Goal: Task Accomplishment & Management: Use online tool/utility

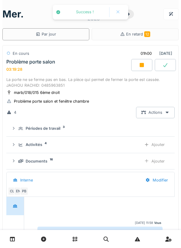
click at [158, 160] on div "Ajouter" at bounding box center [154, 161] width 31 height 11
click at [160, 158] on div "Ajouter" at bounding box center [154, 161] width 31 height 11
click at [157, 158] on div "Ajouter" at bounding box center [154, 161] width 31 height 11
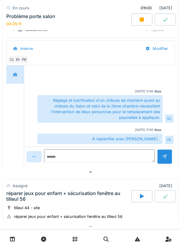
scroll to position [138, 0]
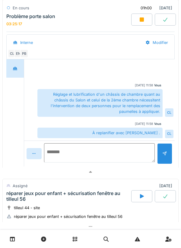
click at [71, 151] on textarea at bounding box center [99, 152] width 111 height 19
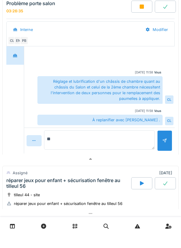
type textarea "*"
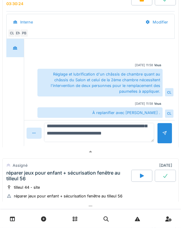
scroll to position [43, 0]
type textarea "**********"
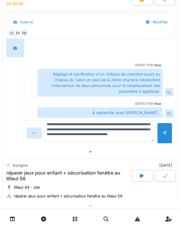
click at [163, 154] on div at bounding box center [164, 154] width 5 height 6
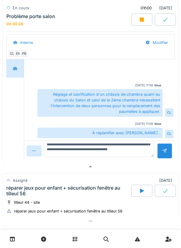
scroll to position [0, 0]
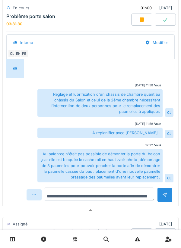
click at [64, 196] on textarea "**********" at bounding box center [99, 194] width 110 height 13
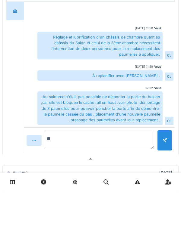
type textarea "*"
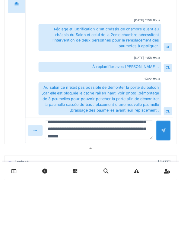
scroll to position [21, 0]
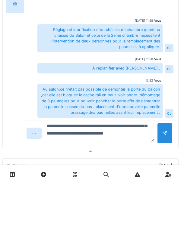
type textarea "**********"
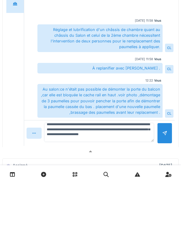
click at [164, 199] on div at bounding box center [164, 198] width 5 height 6
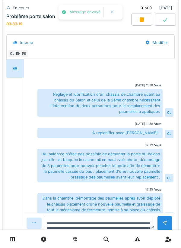
scroll to position [11, 0]
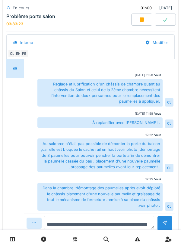
click at [72, 222] on textarea "**********" at bounding box center [99, 222] width 110 height 13
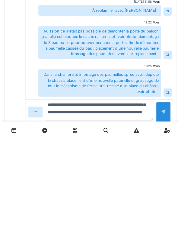
scroll to position [29, 0]
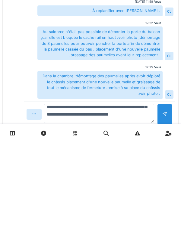
type textarea "**********"
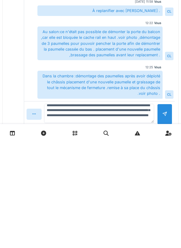
click at [160, 221] on div at bounding box center [164, 220] width 15 height 21
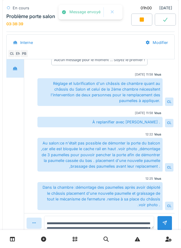
scroll to position [55, 0]
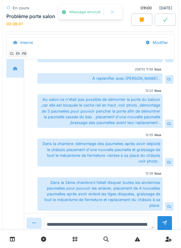
click at [72, 223] on textarea "**********" at bounding box center [99, 222] width 110 height 13
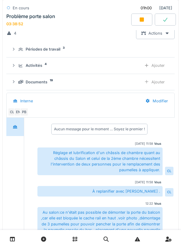
scroll to position [80, 0]
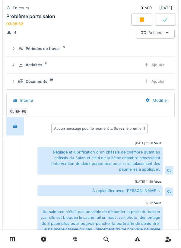
click at [158, 65] on div "Ajouter" at bounding box center [154, 64] width 31 height 11
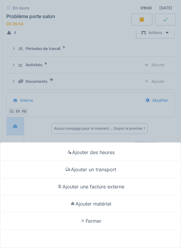
click at [108, 169] on div "Ajouter un transport" at bounding box center [91, 169] width 178 height 17
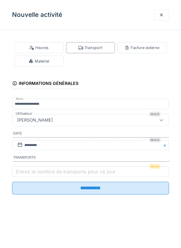
click at [33, 174] on label "Entrez le nombre de transports pour ce jour" at bounding box center [65, 171] width 102 height 7
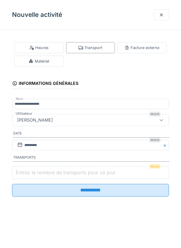
click at [33, 174] on input "Entrez le nombre de transports pour ce jour" at bounding box center [90, 173] width 157 height 13
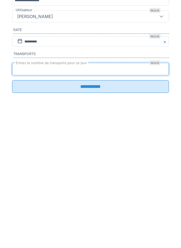
type input "*"
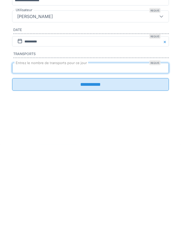
click at [95, 193] on input "**********" at bounding box center [90, 188] width 157 height 13
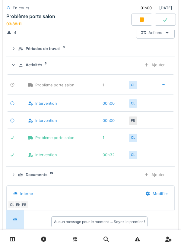
click at [159, 69] on div "Ajouter" at bounding box center [154, 64] width 31 height 11
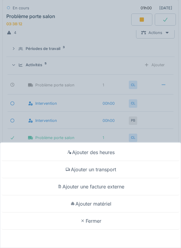
click at [108, 206] on div "Ajouter matériel" at bounding box center [91, 204] width 178 height 17
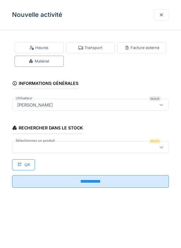
click at [41, 147] on div at bounding box center [80, 147] width 131 height 7
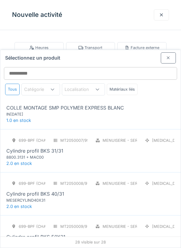
scroll to position [0, 0]
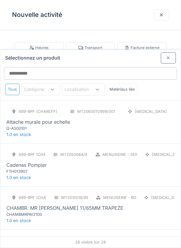
click at [167, 55] on div at bounding box center [168, 58] width 5 height 6
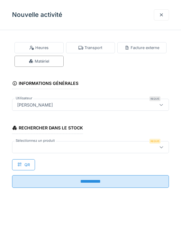
click at [164, 14] on div at bounding box center [161, 14] width 15 height 11
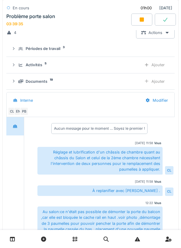
click at [140, 22] on div at bounding box center [141, 20] width 21 height 12
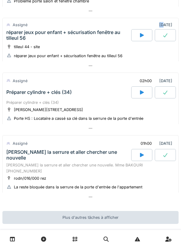
scroll to position [120, 0]
